Goal: Consume media (video, audio): Consume media (video, audio)

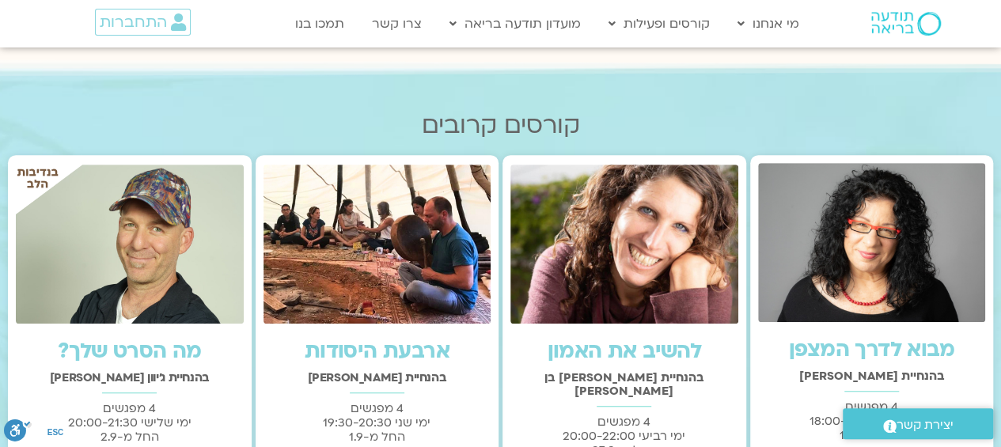
scroll to position [424, 0]
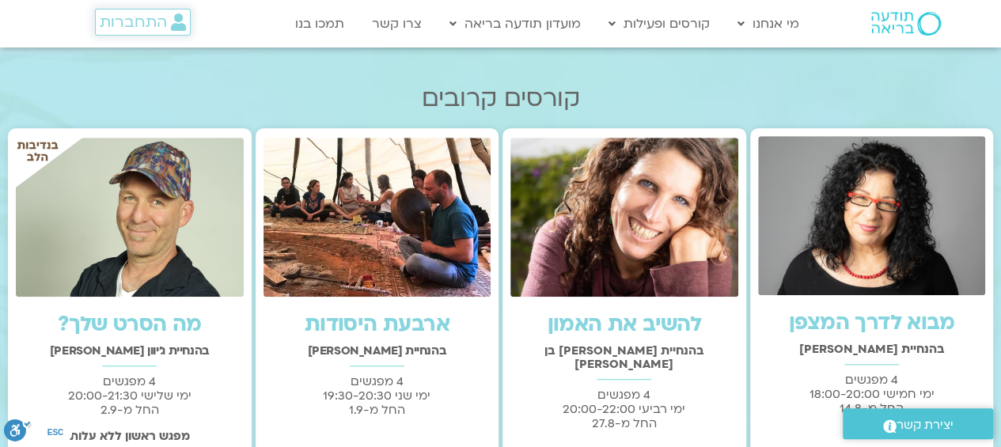
click at [131, 26] on span "התחברות" at bounding box center [133, 21] width 67 height 17
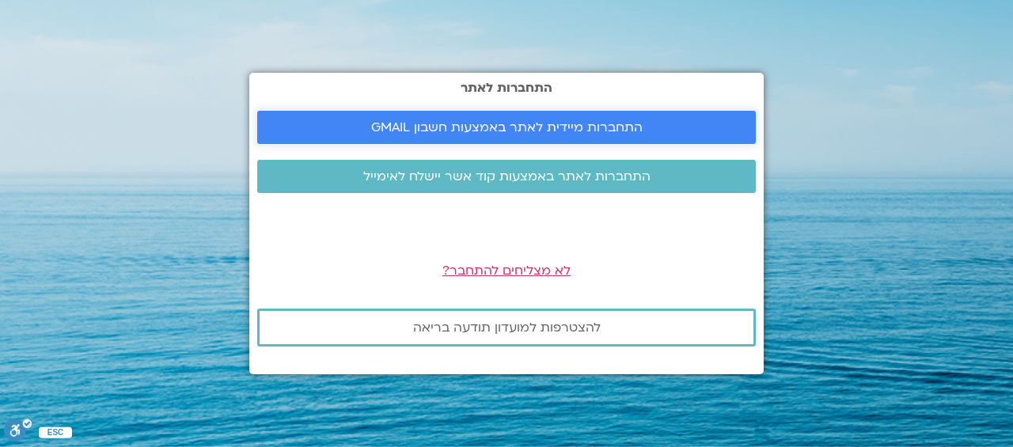
click at [494, 111] on link "התחברות מיידית לאתר באמצעות חשבון GMAIL" at bounding box center [506, 127] width 499 height 33
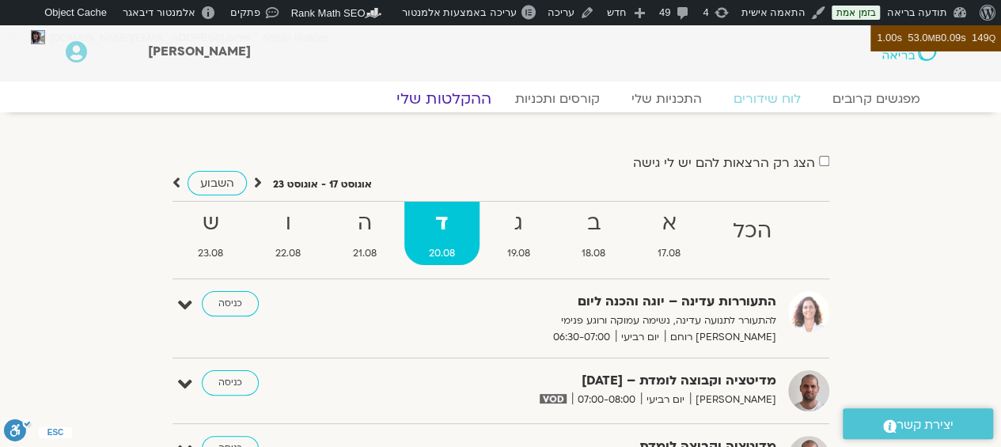
click at [453, 96] on link "ההקלטות שלי" at bounding box center [444, 98] width 133 height 19
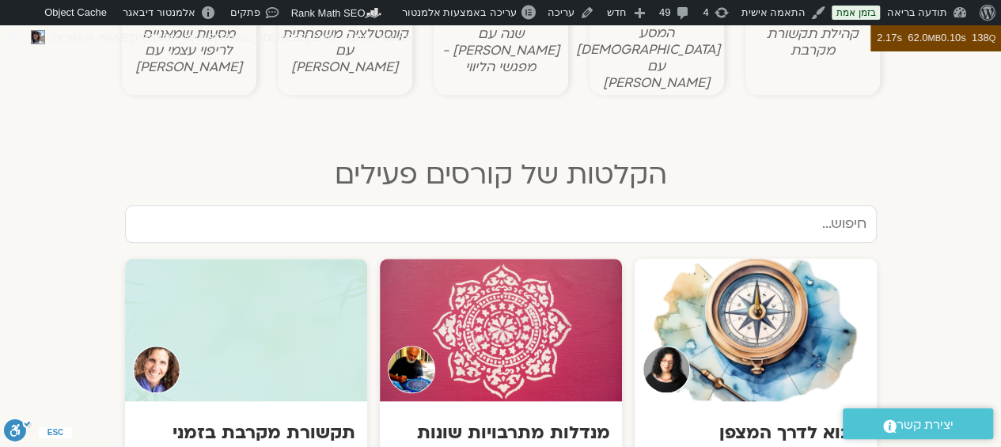
scroll to position [707, 0]
click at [475, 204] on input "text" at bounding box center [501, 223] width 752 height 38
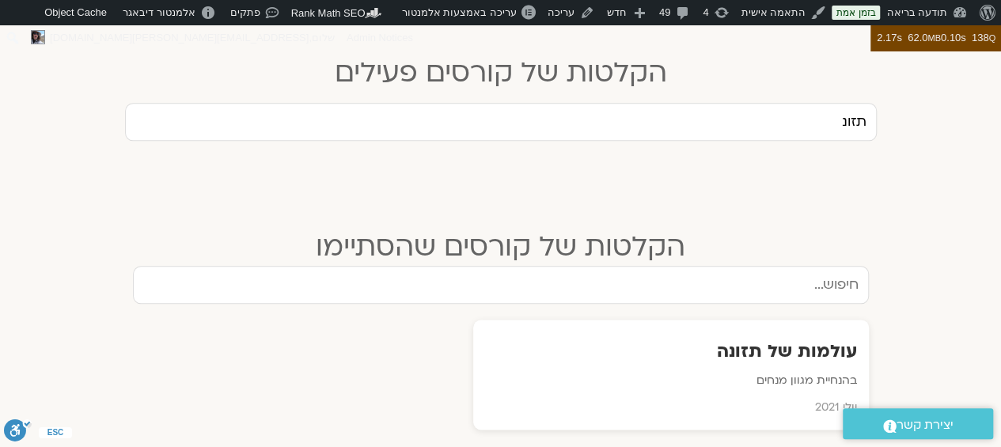
scroll to position [809, 0]
type input "תזונ"
click at [809, 351] on div "עולמות של תזונה בהנחיית מגוון מנחים יולי 2021" at bounding box center [671, 374] width 396 height 110
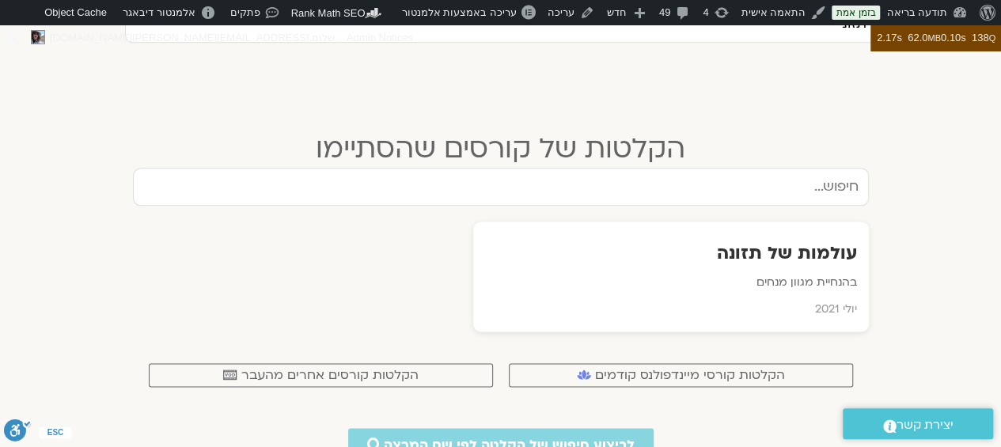
scroll to position [900, 0]
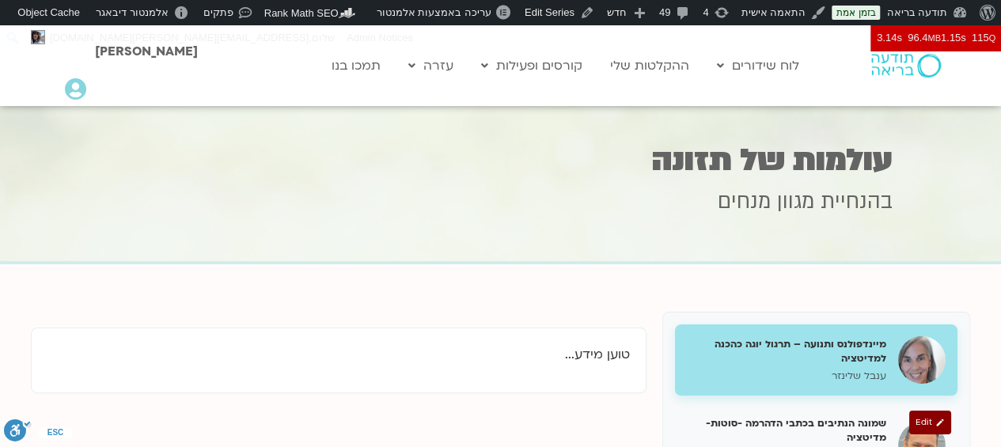
scroll to position [146, 0]
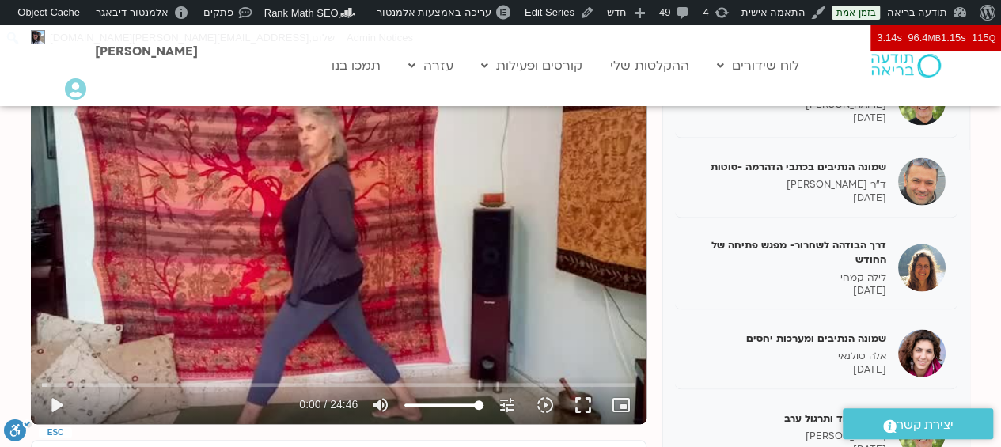
scroll to position [366, 0]
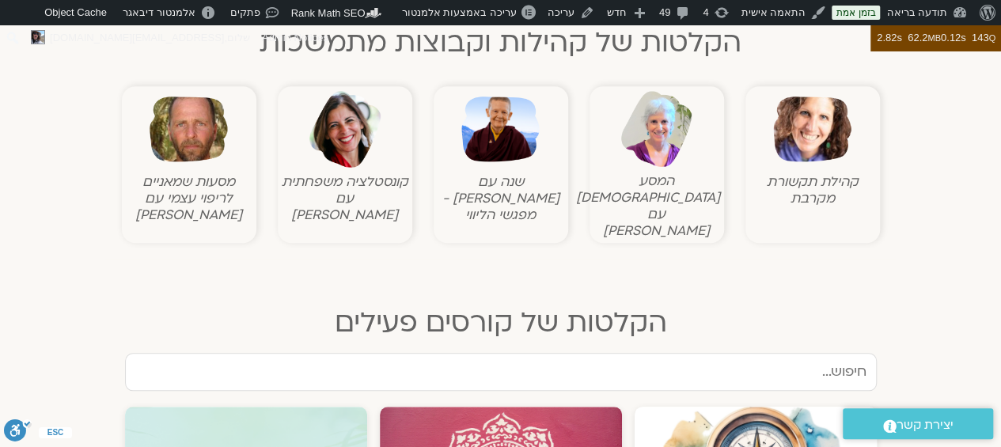
scroll to position [559, 0]
click at [831, 352] on input "text" at bounding box center [501, 371] width 752 height 38
type input "תזונ"
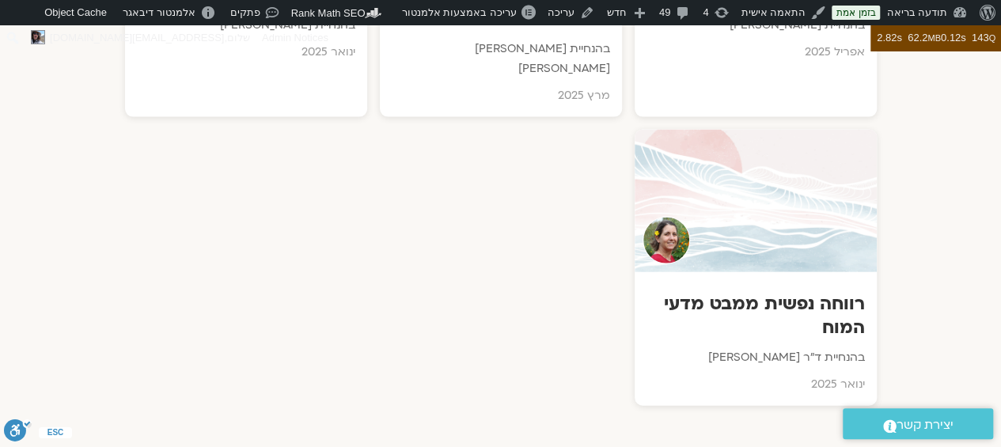
scroll to position [1721, 0]
click at [811, 218] on div at bounding box center [756, 200] width 242 height 142
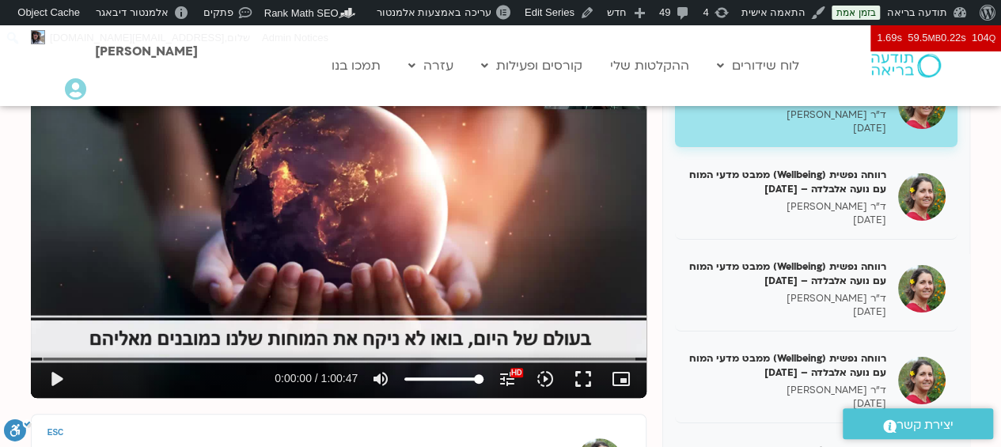
scroll to position [264, 0]
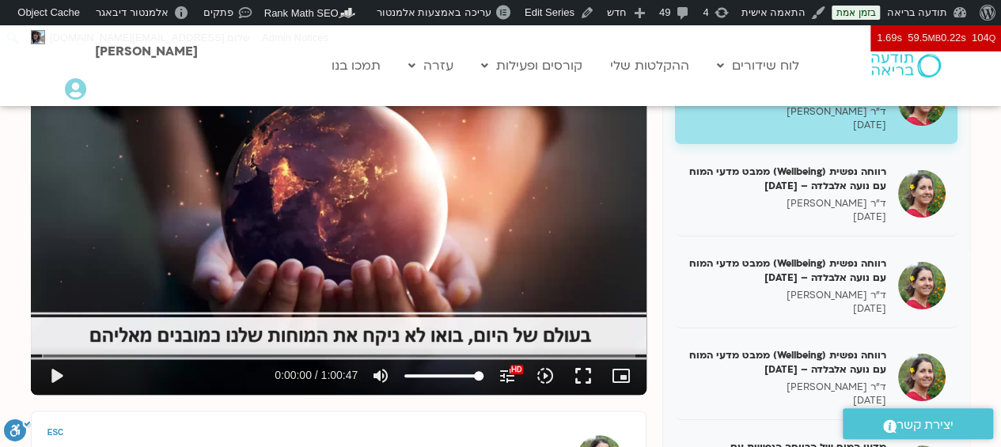
click at [45, 362] on button "play_arrow" at bounding box center [56, 376] width 38 height 38
type input "2.352854"
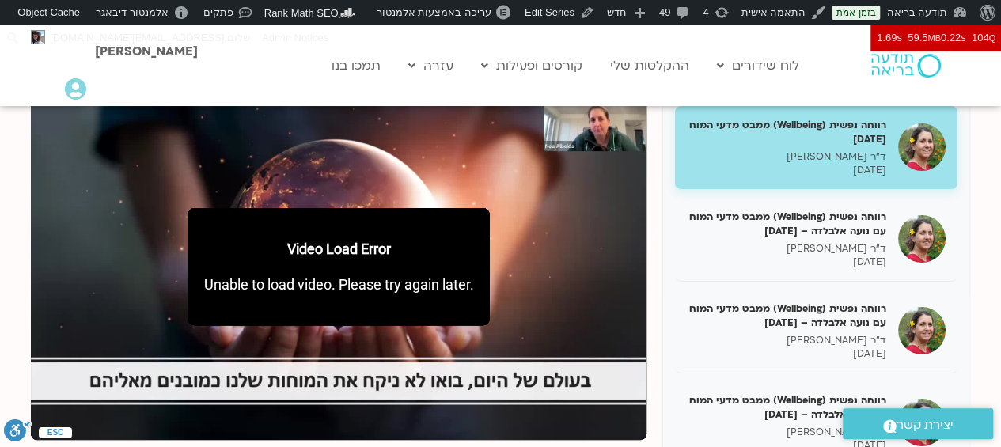
scroll to position [222, 0]
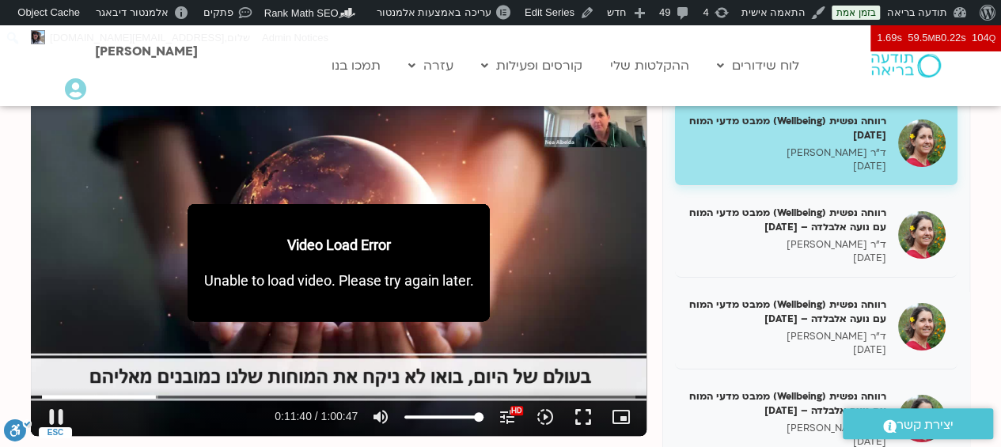
click at [418, 265] on div "Video Load Error Unable to load video. Please try again later." at bounding box center [339, 262] width 302 height 117
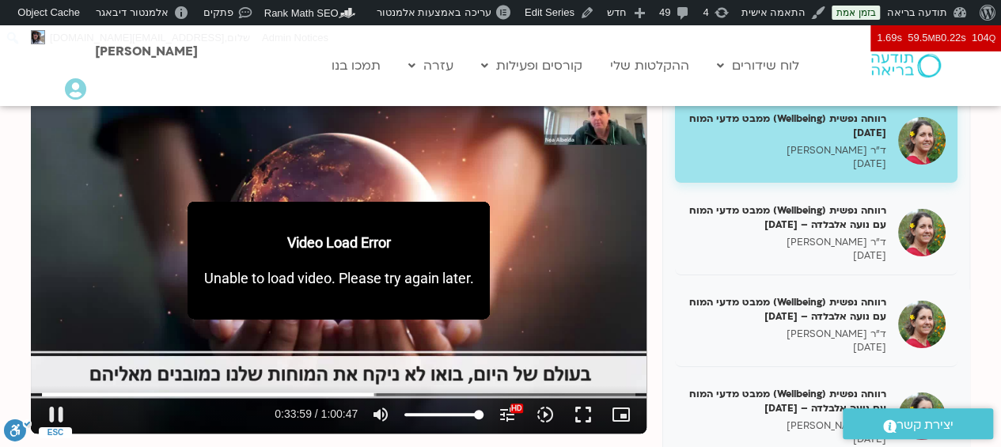
scroll to position [223, 0]
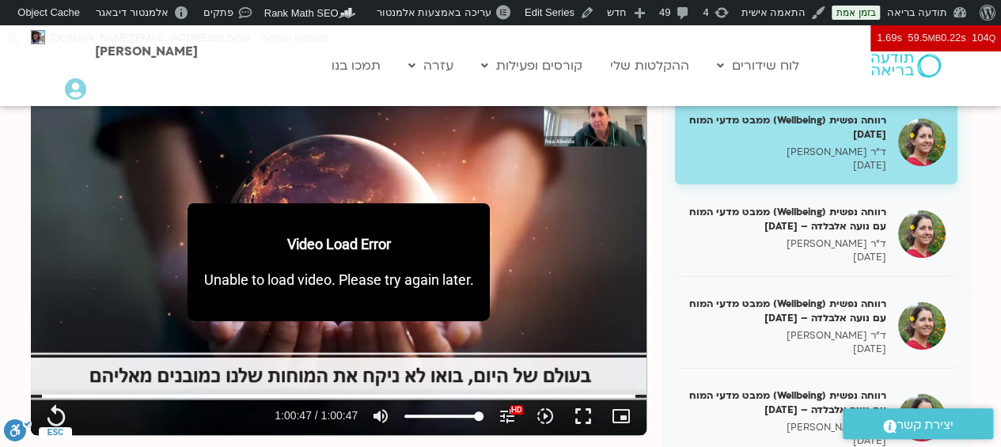
type input "3647.36"
